Goal: Navigation & Orientation: Go to known website

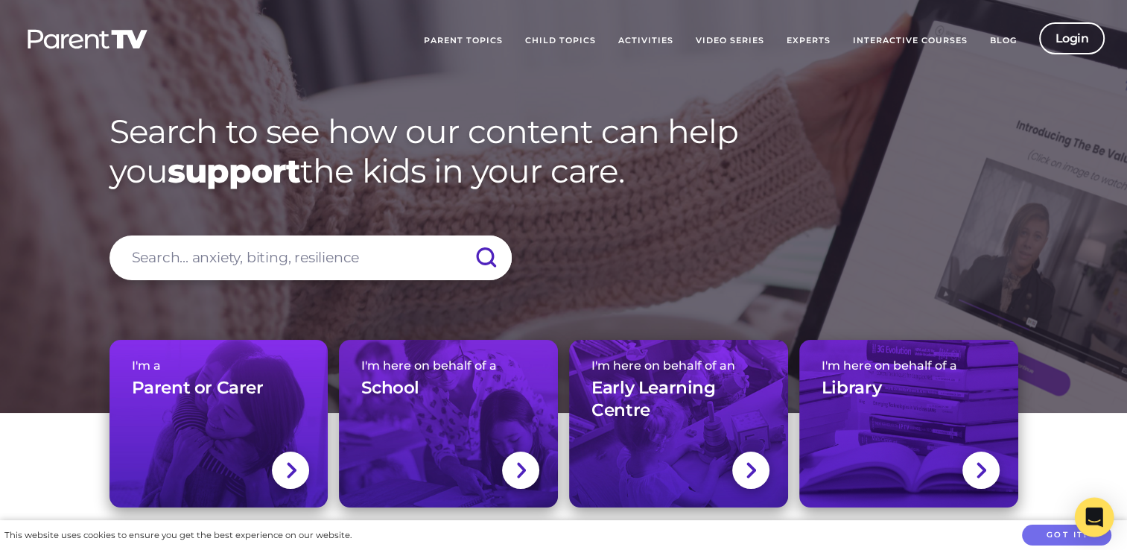
click at [1089, 514] on icon "Open Intercom Messenger" at bounding box center [1093, 516] width 17 height 19
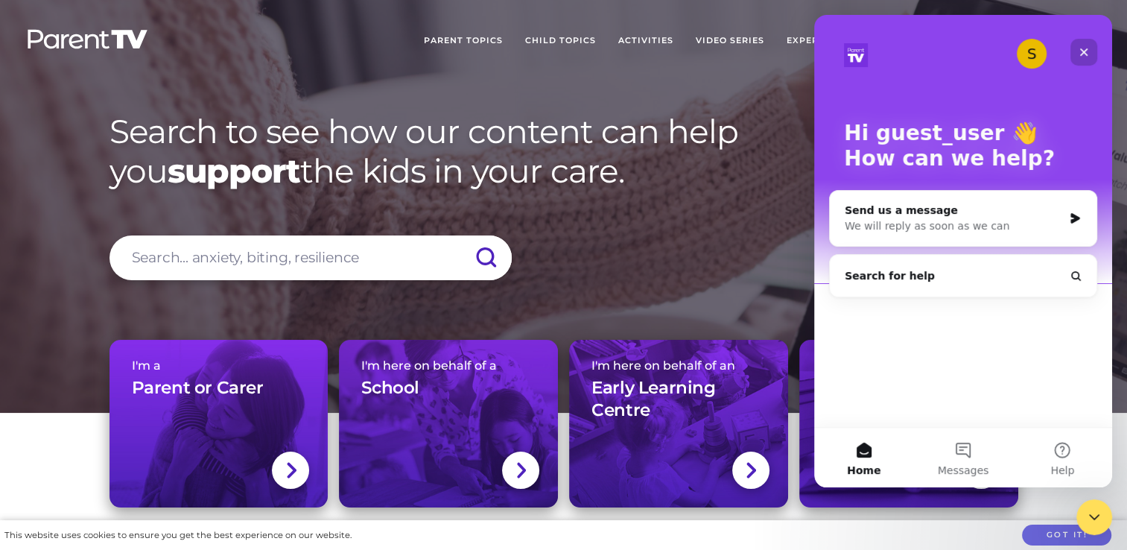
click at [1087, 51] on icon "Close" at bounding box center [1084, 52] width 12 height 12
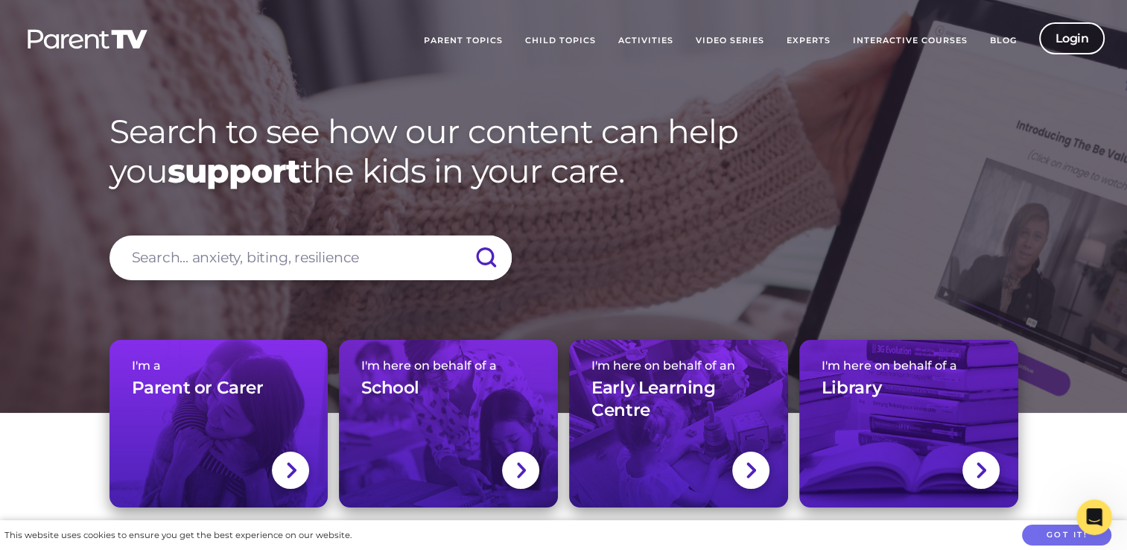
click at [1076, 36] on link "Login" at bounding box center [1072, 38] width 66 height 32
